Goal: Task Accomplishment & Management: Use online tool/utility

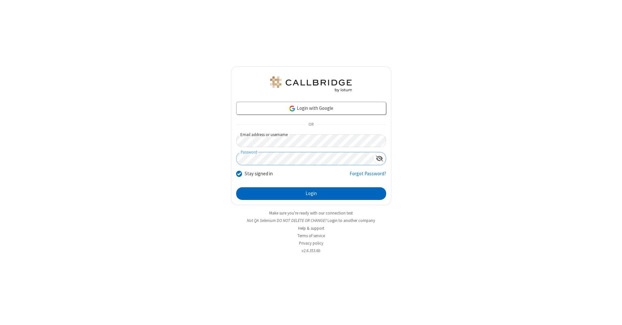
click at [311, 194] on button "Login" at bounding box center [311, 193] width 150 height 13
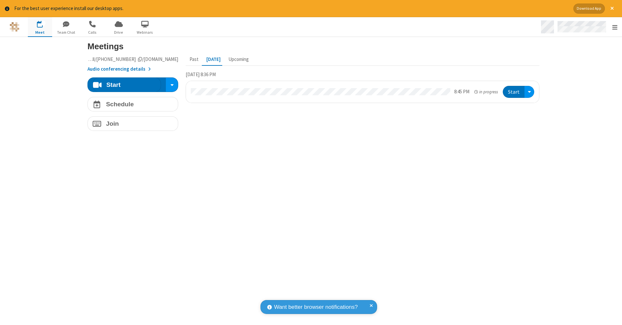
click at [615, 27] on span "Open menu" at bounding box center [615, 27] width 5 height 6
click at [119, 32] on span "Drive" at bounding box center [119, 32] width 24 height 6
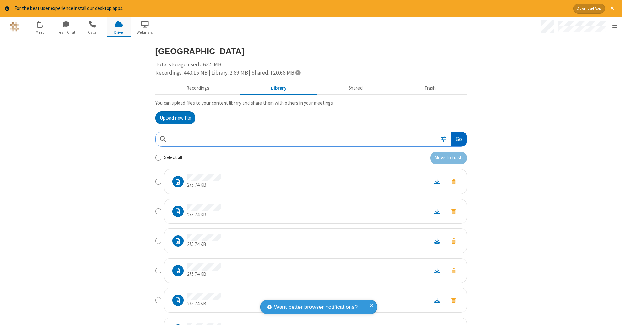
click at [456, 138] on button "Go" at bounding box center [458, 139] width 15 height 15
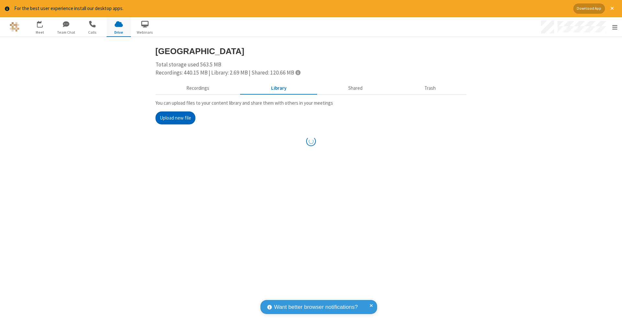
click at [173, 117] on button "Upload new file" at bounding box center [176, 117] width 40 height 13
